Goal: Task Accomplishment & Management: Complete application form

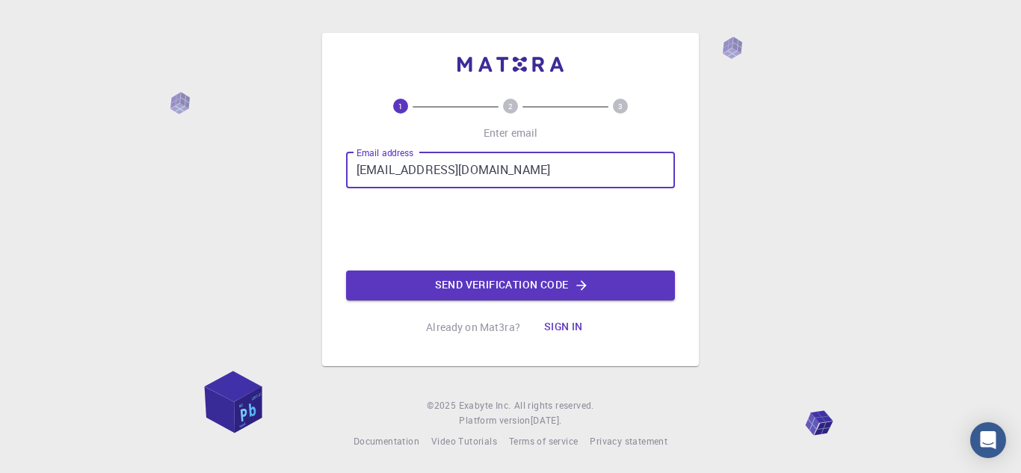
click at [460, 168] on input "[EMAIL_ADDRESS][DOMAIN_NAME]" at bounding box center [510, 170] width 329 height 36
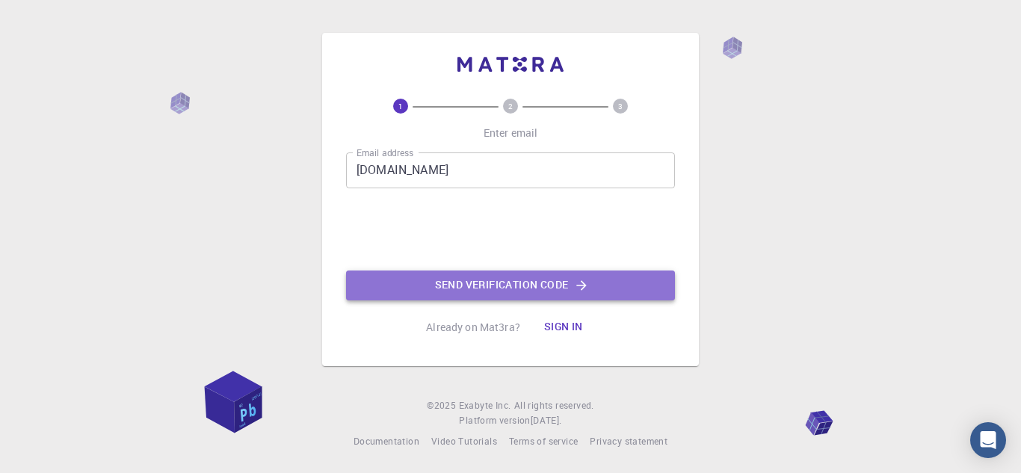
click at [430, 283] on button "Send verification code" at bounding box center [510, 286] width 329 height 30
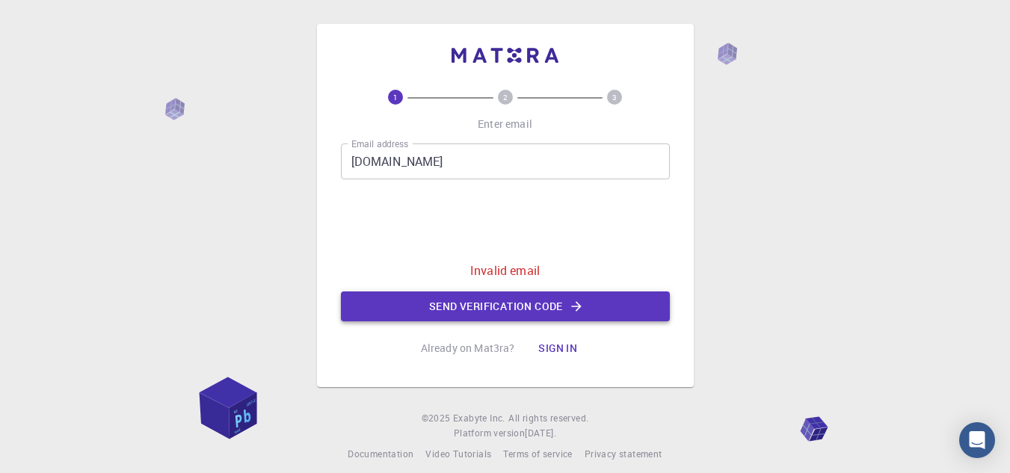
drag, startPoint x: 460, startPoint y: 288, endPoint x: 463, endPoint y: 298, distance: 10.2
click at [463, 298] on div "Email address [DOMAIN_NAME] Email address 0cAFcWeA7vrSl1W5K2h4RTY4vWKgRhKmuOuPF…" at bounding box center [505, 232] width 329 height 178
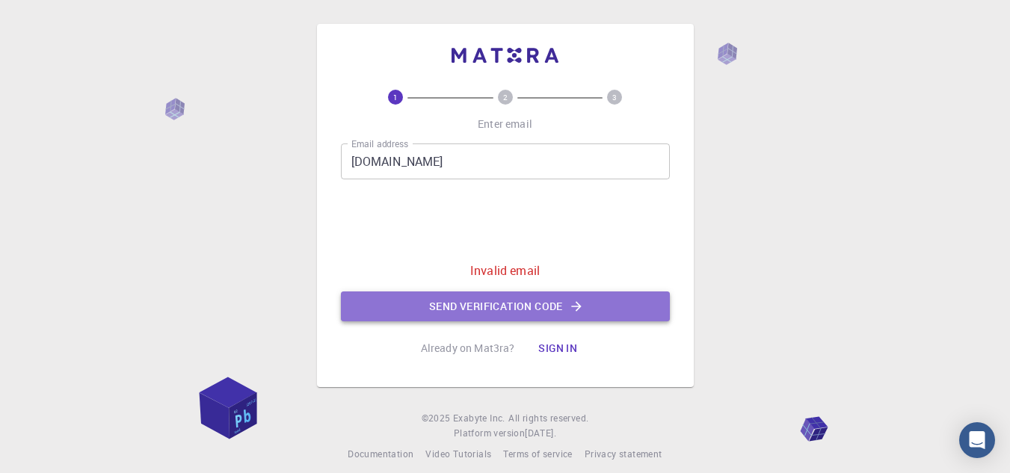
click at [463, 298] on button "Send verification code" at bounding box center [505, 306] width 329 height 30
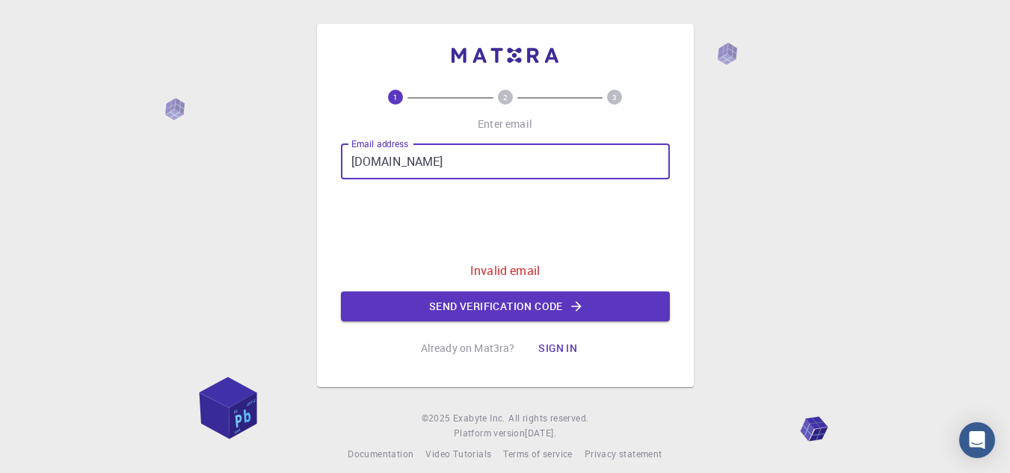
click at [454, 163] on input "[DOMAIN_NAME]" at bounding box center [505, 161] width 329 height 36
type input "[EMAIL_ADDRESS][DOMAIN_NAME]"
click at [460, 298] on button "Send verification code" at bounding box center [505, 306] width 329 height 30
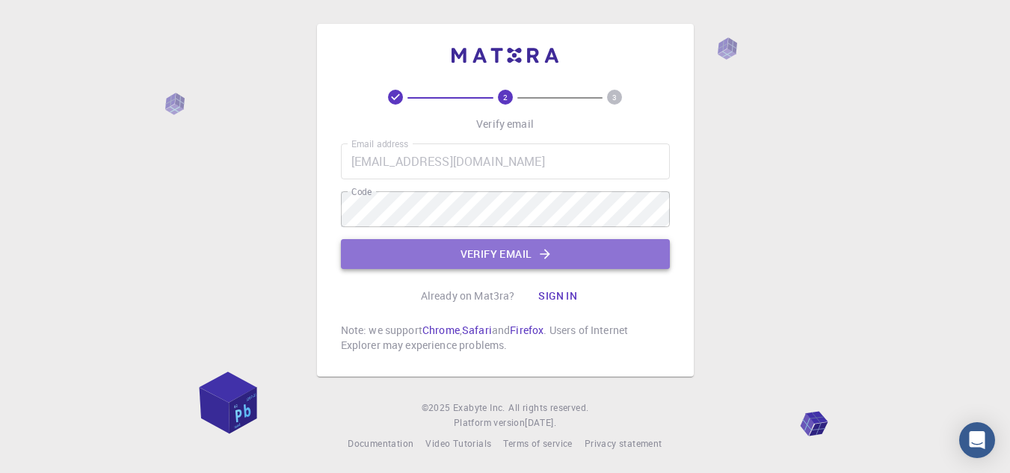
click at [463, 259] on button "Verify email" at bounding box center [505, 254] width 329 height 30
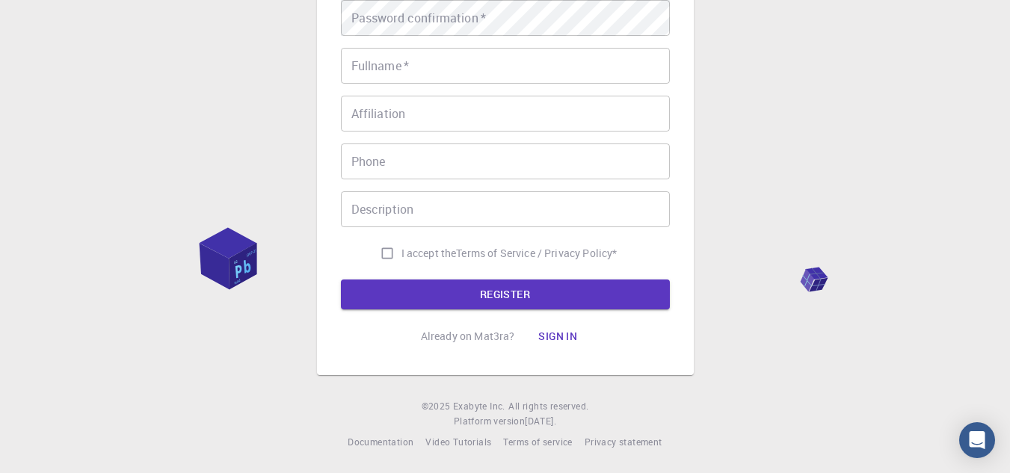
scroll to position [288, 0]
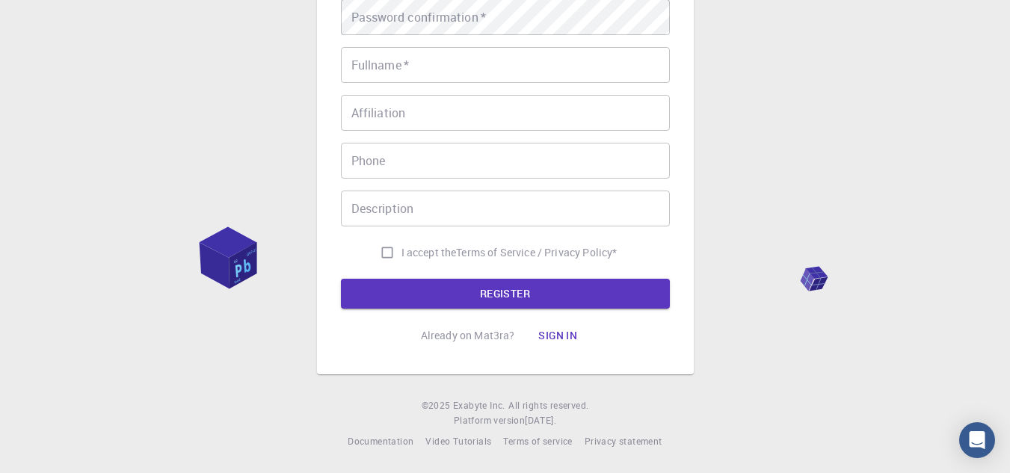
click at [408, 252] on span "I accept the" at bounding box center [428, 252] width 55 height 15
click at [401, 252] on input "I accept the Terms of Service / Privacy Policy *" at bounding box center [387, 252] width 28 height 28
checkbox input "true"
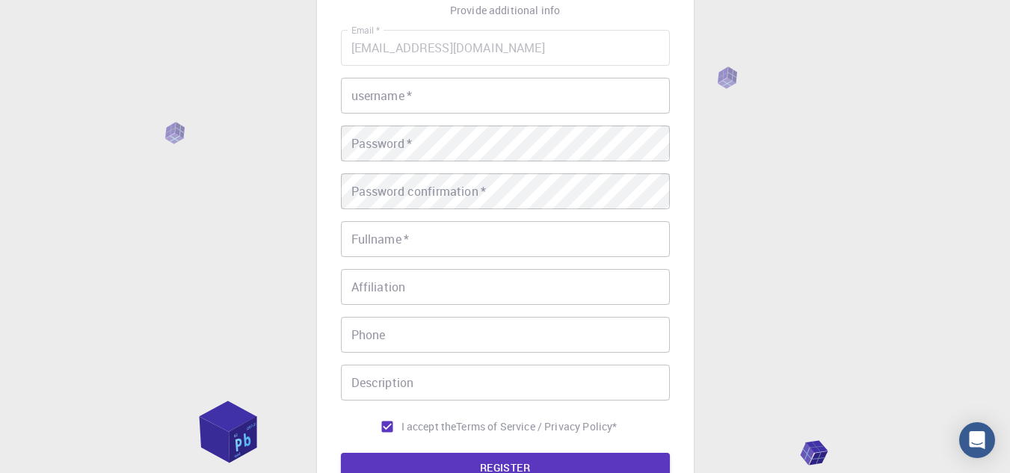
scroll to position [19, 0]
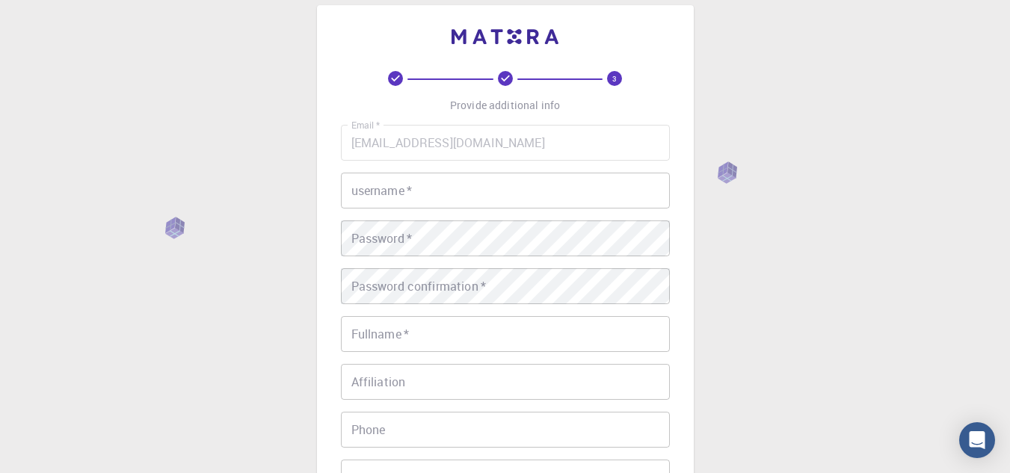
click at [396, 199] on input "username   *" at bounding box center [505, 191] width 329 height 36
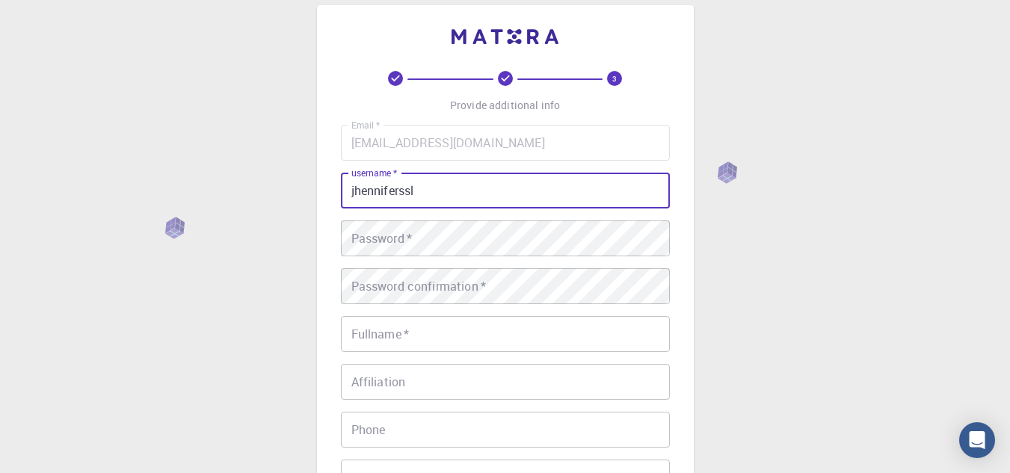
type input "jhenniferssl"
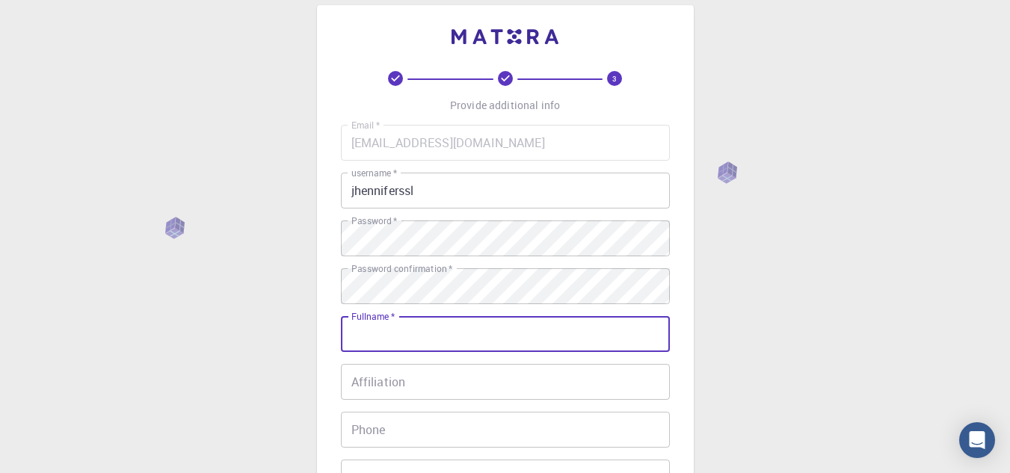
click at [392, 323] on div "Fullname   * Fullname   *" at bounding box center [505, 334] width 329 height 36
type input "[PERSON_NAME]"
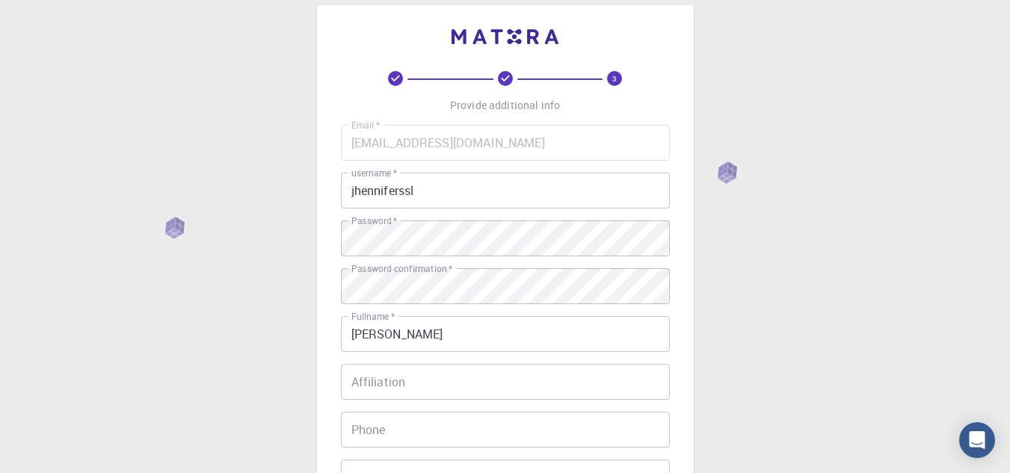
click at [269, 325] on div "3 Provide additional info Email   * [EMAIL_ADDRESS][DOMAIN_NAME] Email   * user…" at bounding box center [505, 361] width 1010 height 761
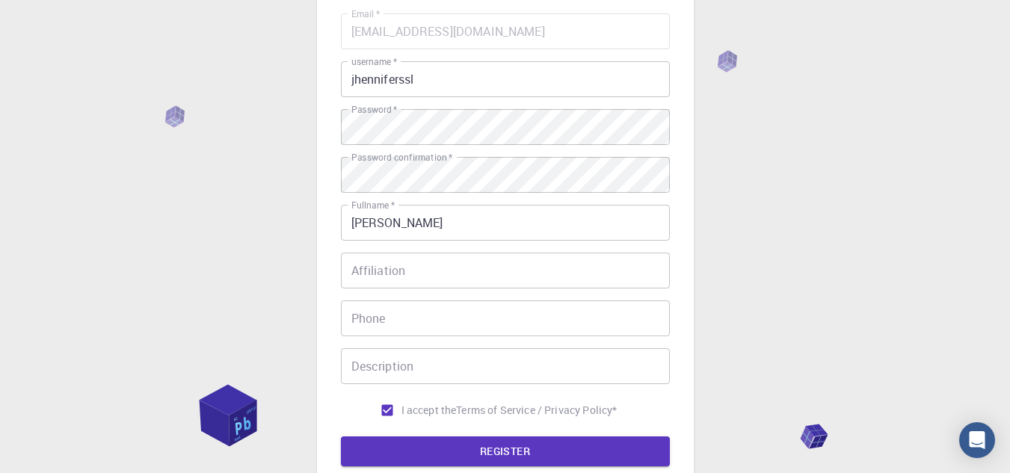
scroll to position [288, 0]
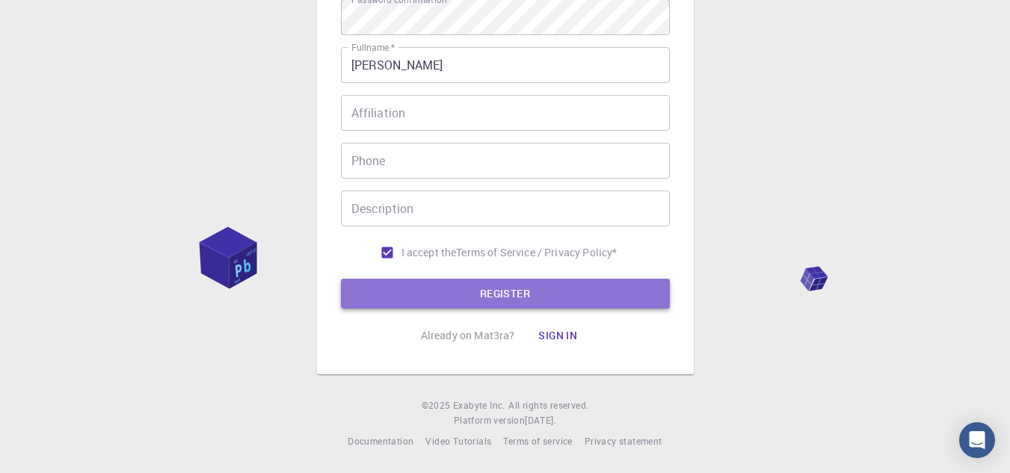
click at [412, 291] on button "REGISTER" at bounding box center [505, 294] width 329 height 30
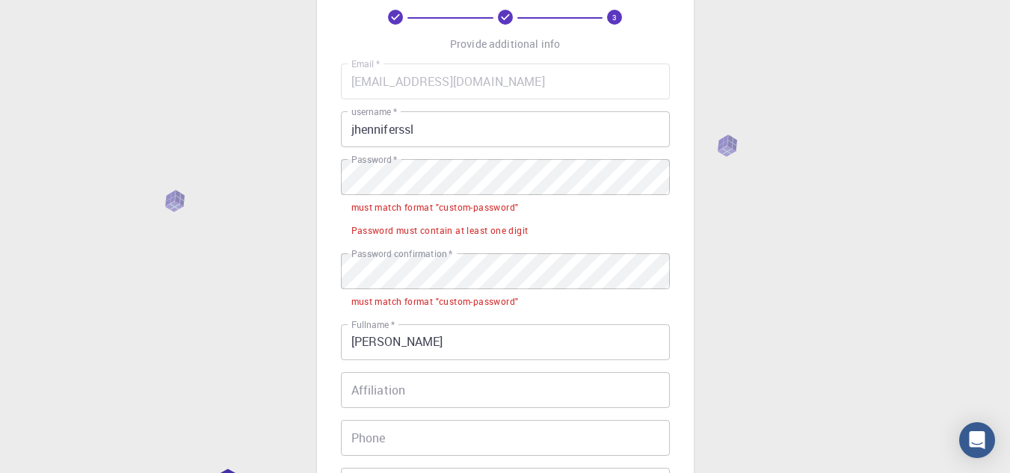
scroll to position [78, 0]
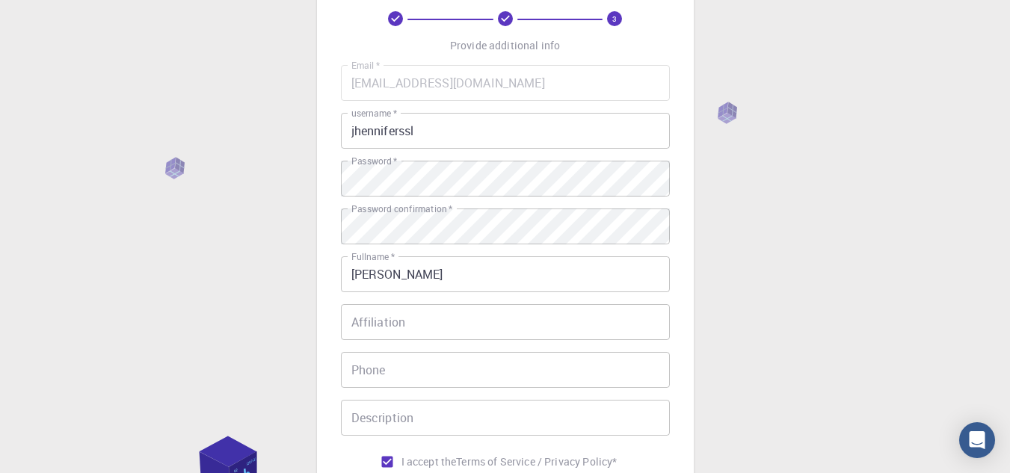
click at [285, 335] on div "3 Provide additional info Email   * [EMAIL_ADDRESS][DOMAIN_NAME] Email   * user…" at bounding box center [505, 302] width 1010 height 761
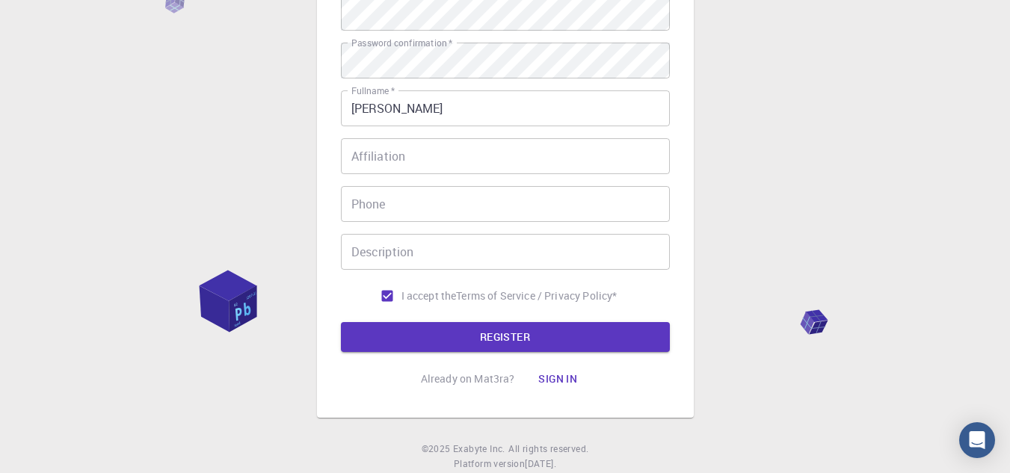
scroll to position [258, 0]
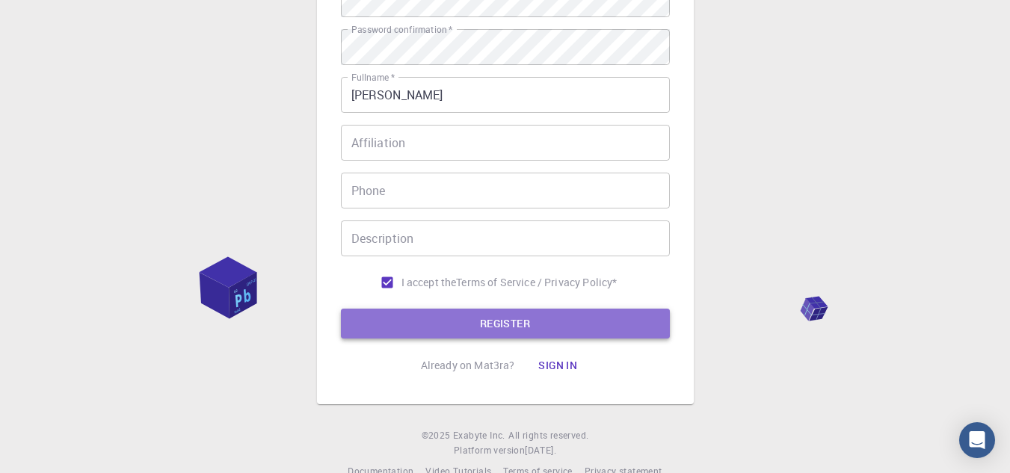
click at [488, 316] on button "REGISTER" at bounding box center [505, 324] width 329 height 30
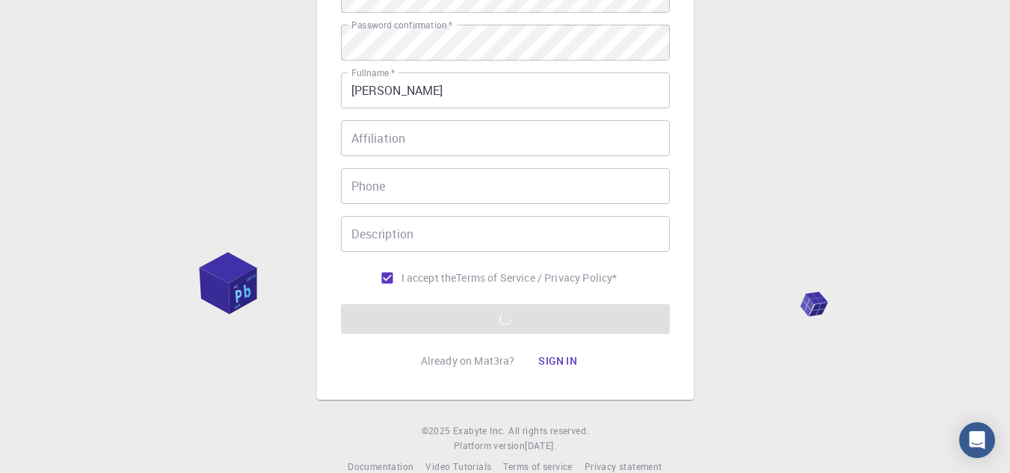
scroll to position [288, 0]
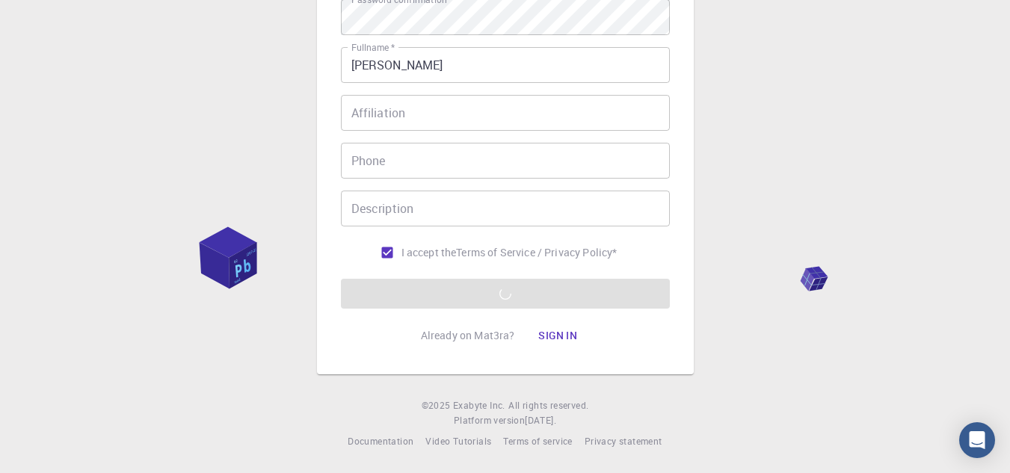
click at [532, 288] on form "Email   * [EMAIL_ADDRESS][DOMAIN_NAME] Email   * username   * jhenniferssl user…" at bounding box center [505, 82] width 329 height 453
